Goal: Check status

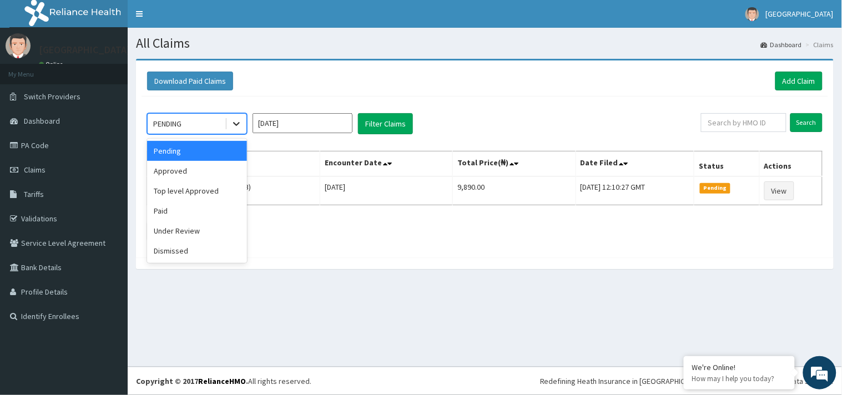
click at [234, 121] on icon at bounding box center [236, 123] width 11 height 11
click at [218, 167] on div "Approved" at bounding box center [197, 171] width 100 height 20
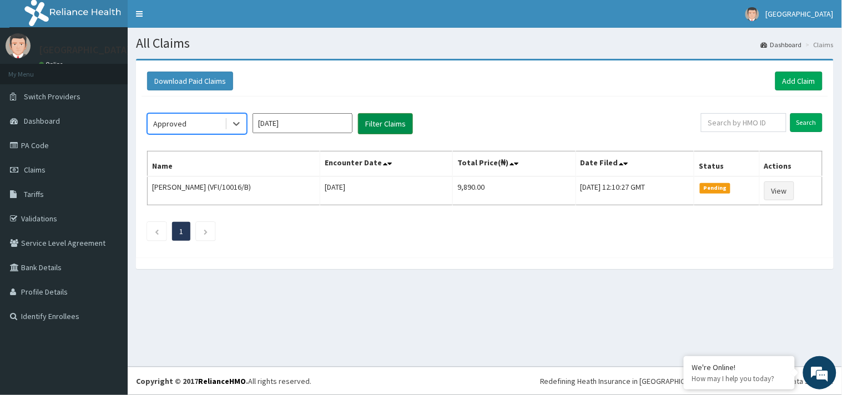
click at [400, 117] on button "Filter Claims" at bounding box center [385, 123] width 55 height 21
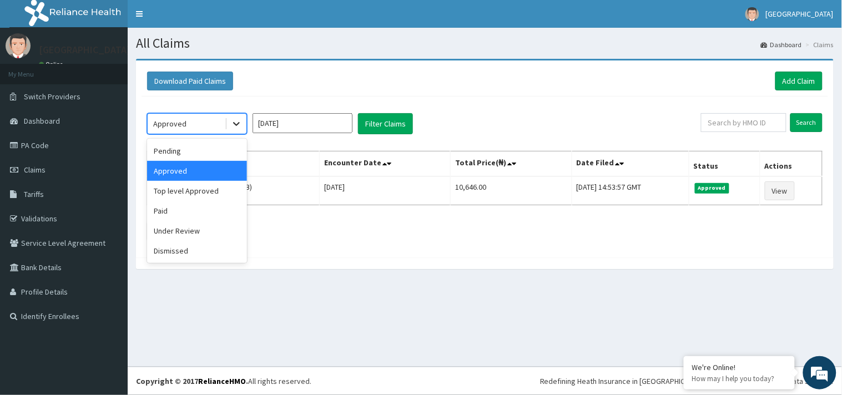
click at [236, 124] on icon at bounding box center [236, 123] width 11 height 11
click at [219, 189] on div "Top level Approved" at bounding box center [197, 191] width 100 height 20
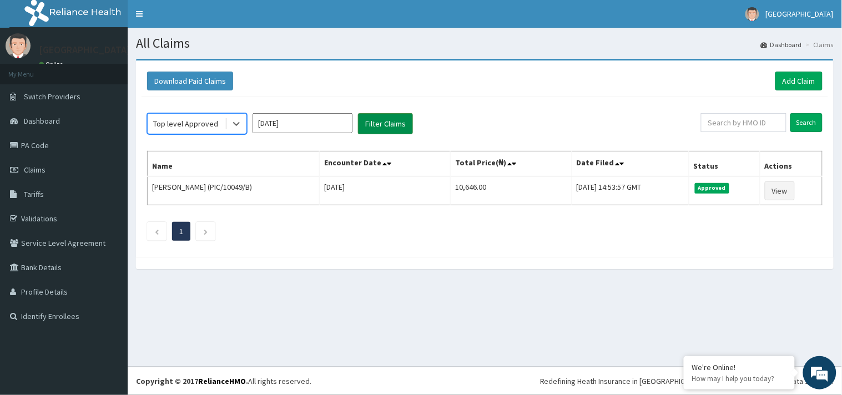
click at [375, 119] on button "Filter Claims" at bounding box center [385, 123] width 55 height 21
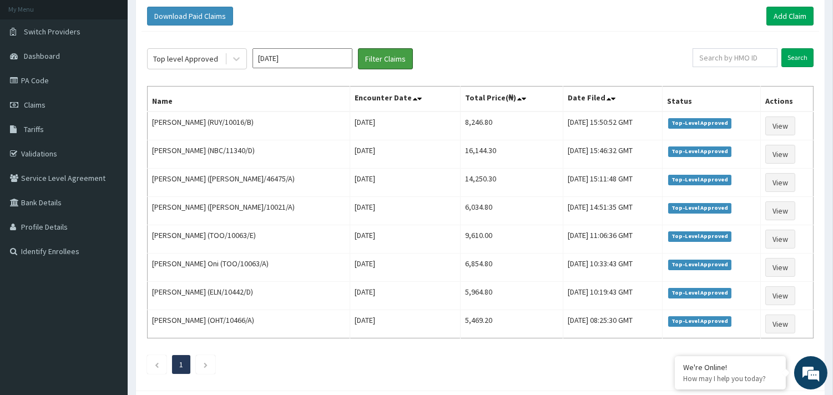
scroll to position [74, 0]
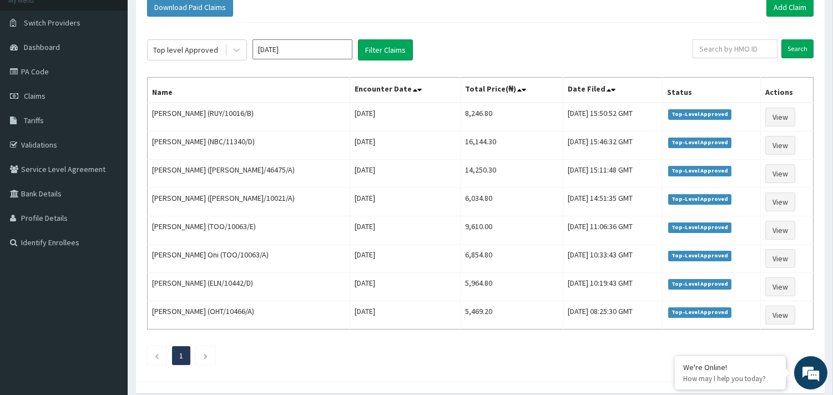
click at [279, 48] on input "[DATE]" at bounding box center [303, 49] width 100 height 20
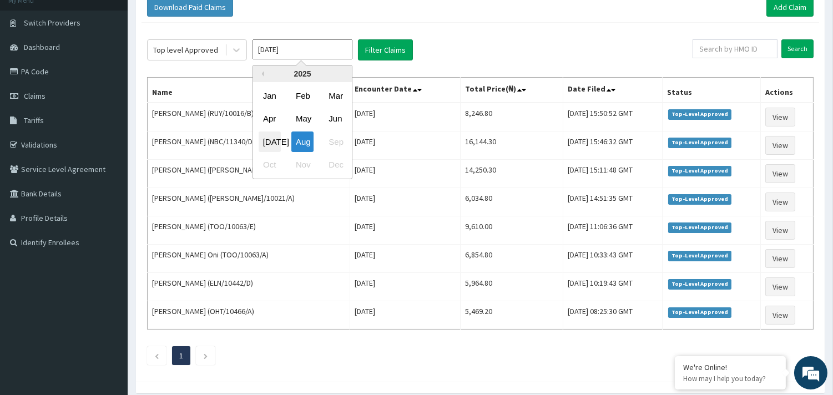
click at [274, 135] on div "[DATE]" at bounding box center [270, 142] width 22 height 21
type input "[DATE]"
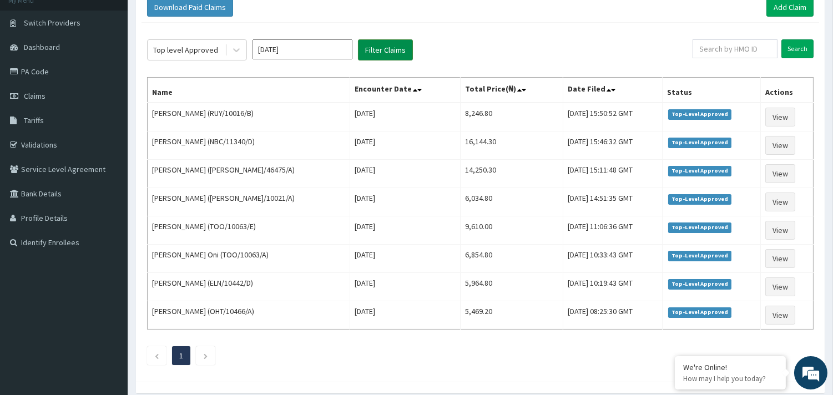
click at [387, 54] on button "Filter Claims" at bounding box center [385, 49] width 55 height 21
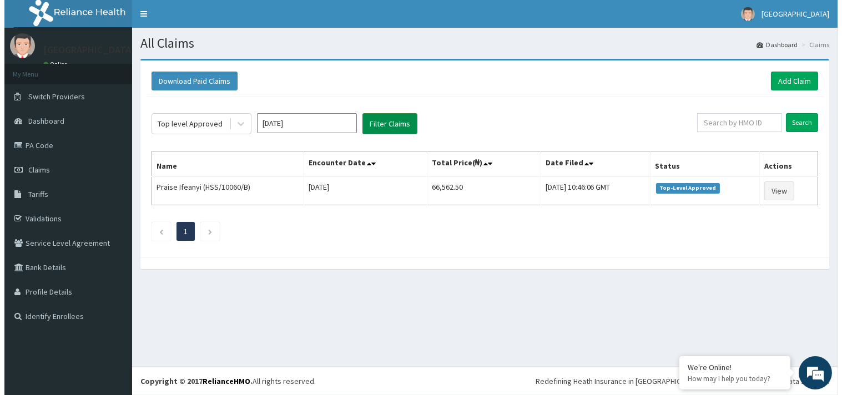
scroll to position [0, 0]
